Goal: Information Seeking & Learning: Check status

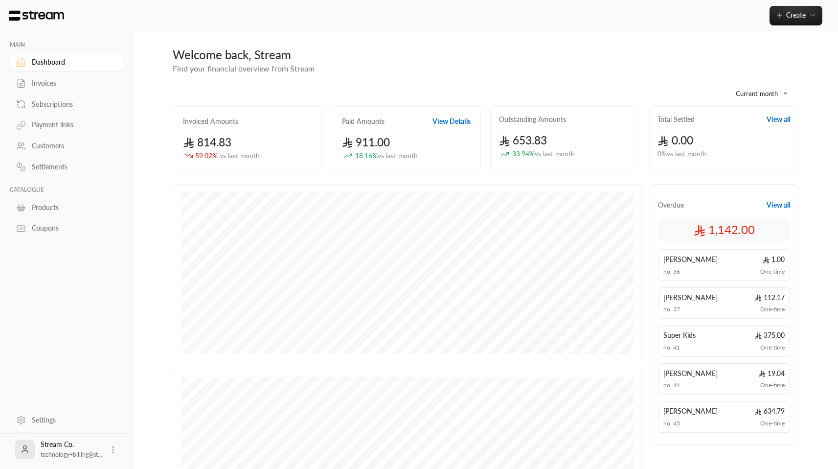
click at [72, 86] on div "Invoices" at bounding box center [71, 83] width 79 height 10
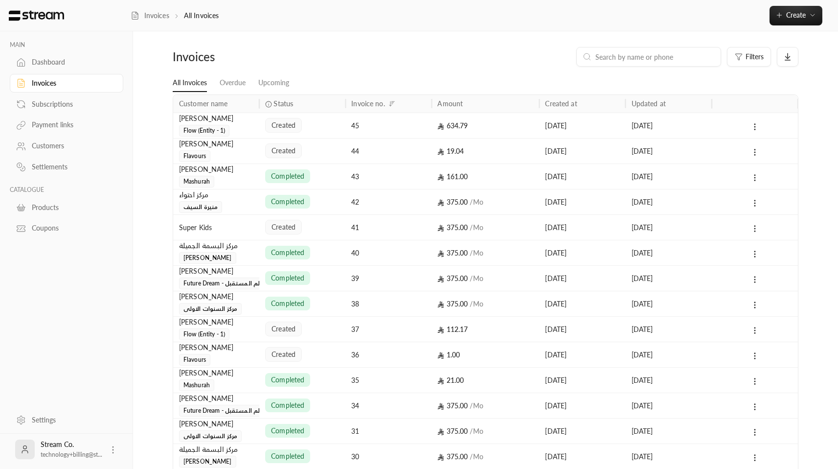
click at [372, 127] on div "45" at bounding box center [388, 125] width 74 height 25
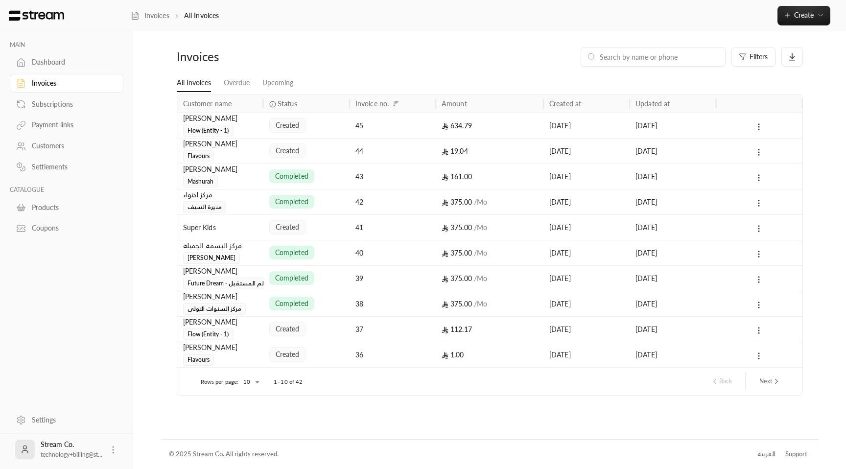
click at [434, 149] on div "44" at bounding box center [392, 150] width 86 height 25
click at [436, 156] on div "19.04" at bounding box center [490, 150] width 108 height 25
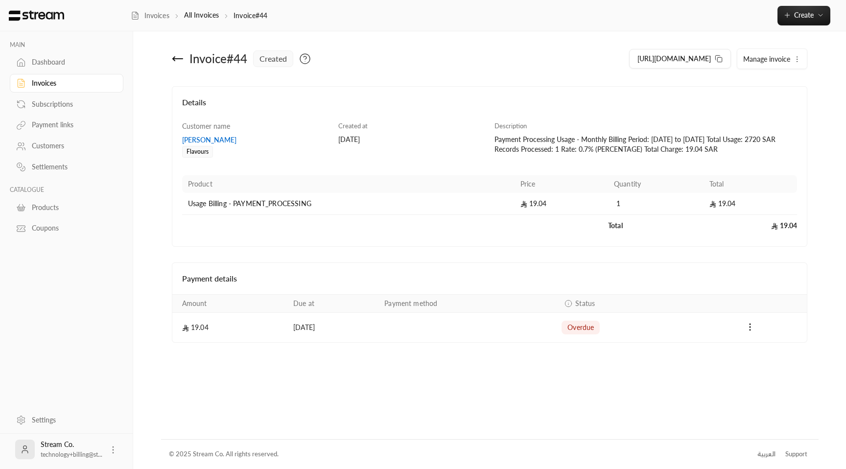
click at [779, 140] on div "Payment Processing Usage - Monthly Billing Period: 2025-08-01 to 2025-08-31 Tot…" at bounding box center [645, 145] width 303 height 20
copy div "2720"
click at [195, 140] on div "[PERSON_NAME]" at bounding box center [255, 140] width 147 height 10
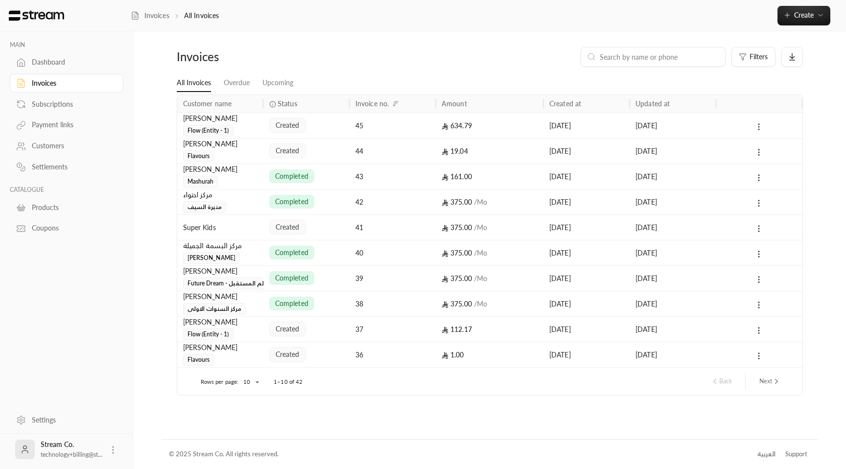
click at [407, 182] on div "43" at bounding box center [392, 176] width 74 height 25
click at [388, 130] on div "45" at bounding box center [392, 125] width 74 height 25
click at [141, 2] on div "Invoices All Invoices Create" at bounding box center [488, 15] width 715 height 31
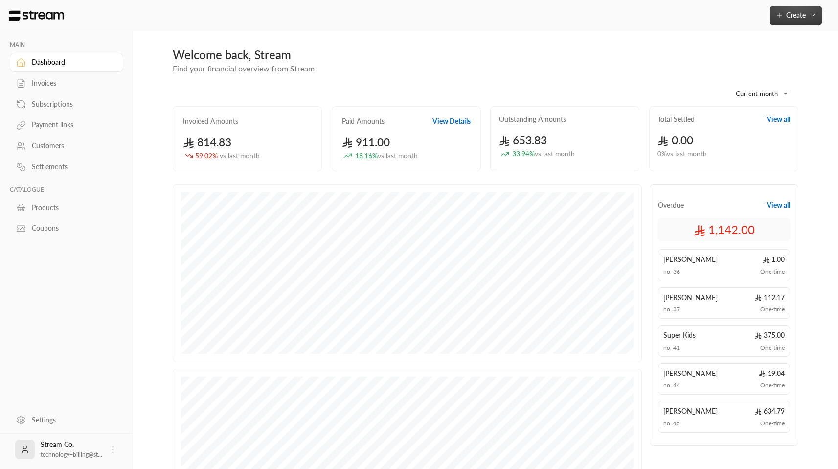
click at [810, 14] on icon "button" at bounding box center [813, 15] width 8 height 8
click at [115, 449] on icon at bounding box center [113, 450] width 10 height 10
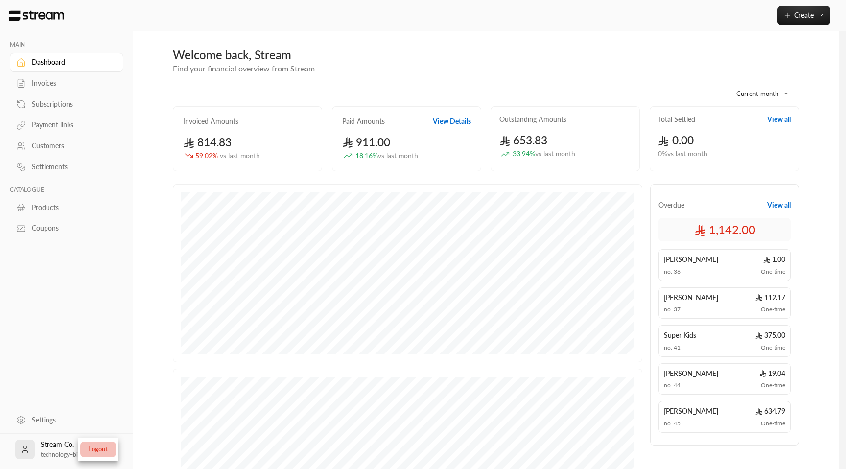
click at [112, 442] on li "Logout" at bounding box center [98, 449] width 36 height 16
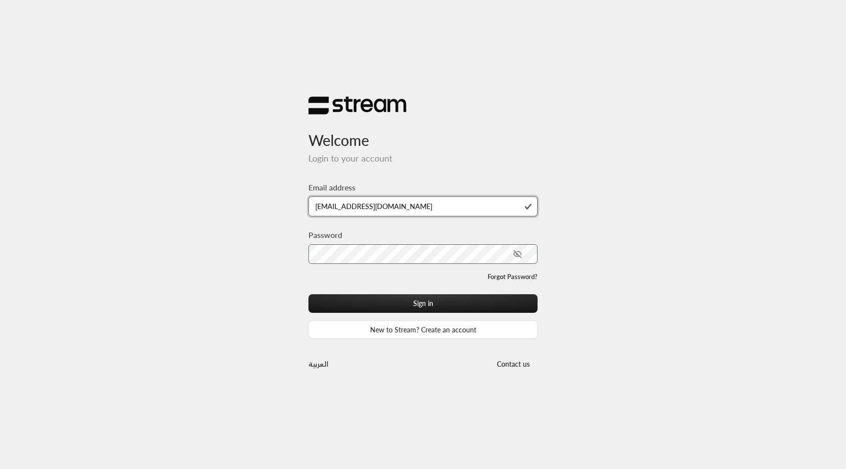
click at [413, 207] on input "[EMAIL_ADDRESS][DOMAIN_NAME]" at bounding box center [422, 206] width 229 height 20
click at [415, 205] on input "technology+su93radm1n_aihtiwa@streampay.sa" at bounding box center [422, 206] width 229 height 20
type input "technology+su93radm1n_rawabi@streampay.sa"
click at [308, 294] on button "Sign in" at bounding box center [422, 303] width 229 height 18
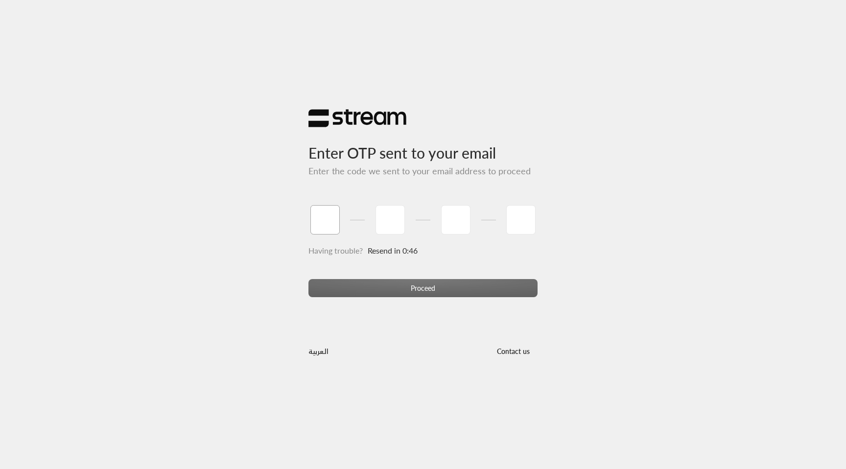
paste input "5"
type input "5"
type input "1"
type input "8"
type input "9"
